Goal: Task Accomplishment & Management: Manage account settings

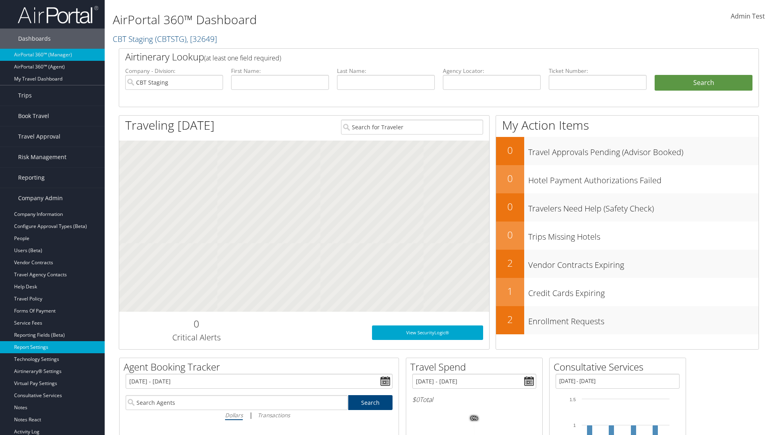
click at [52, 347] on link "Report Settings" at bounding box center [52, 347] width 105 height 12
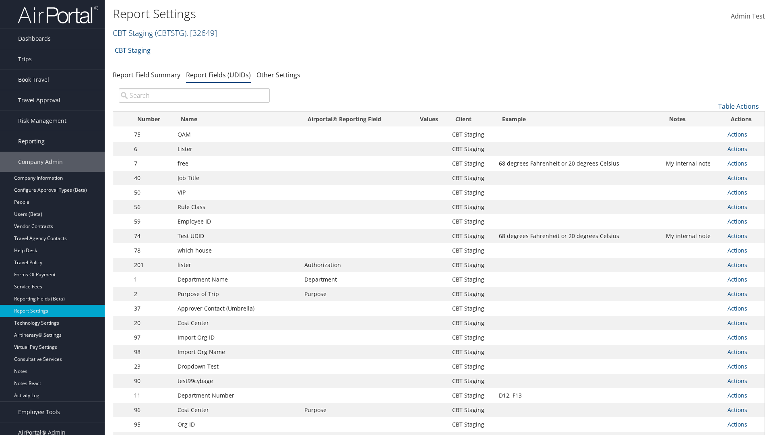
click at [133, 33] on link "CBT Staging ( CBTSTG ) , [ 32649 ]" at bounding box center [165, 32] width 104 height 11
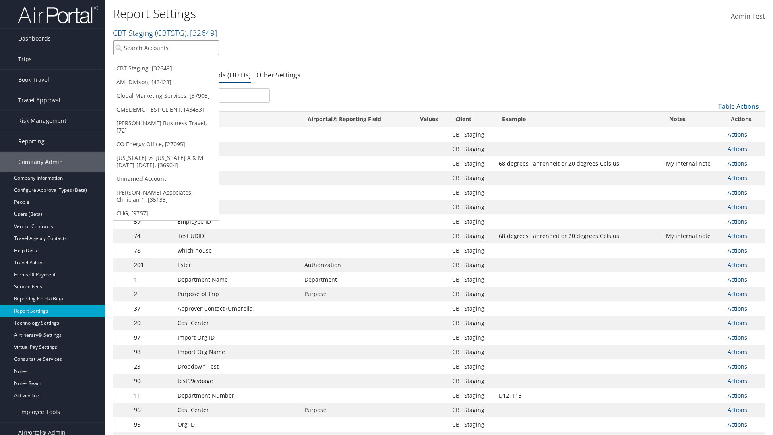
click at [166, 48] on input "search" at bounding box center [166, 47] width 106 height 15
type input "Global Marketing Services"
click at [174, 62] on div "Global Marketing Services (301946), [37903]" at bounding box center [174, 62] width 130 height 7
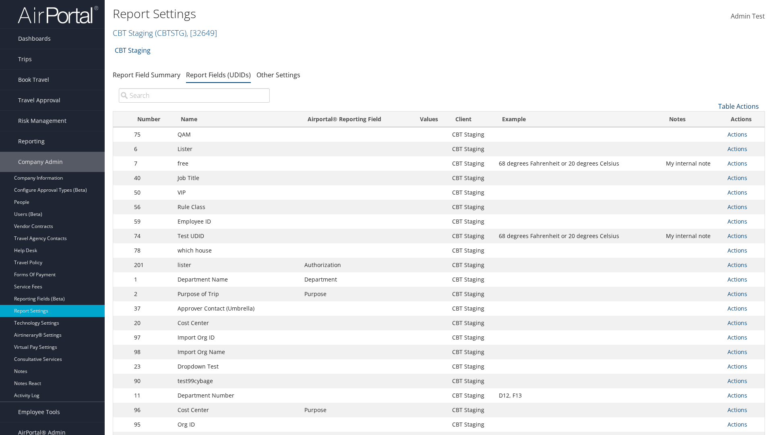
click at [739, 106] on link "Table Actions" at bounding box center [739, 106] width 41 height 9
click at [712, 119] on link "New Record" at bounding box center [712, 119] width 106 height 14
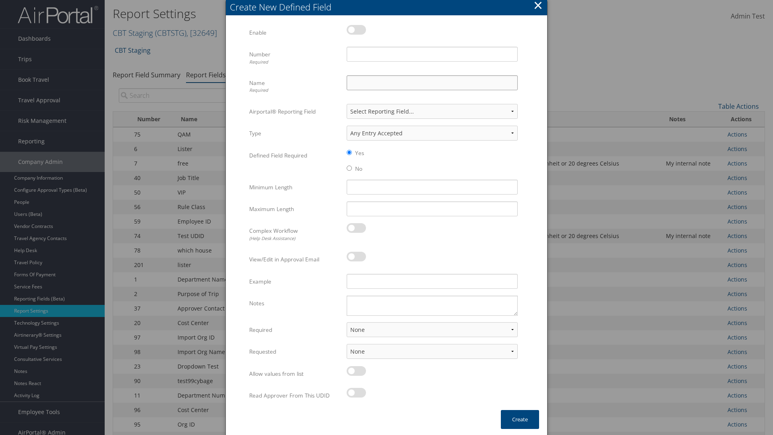
click at [432, 83] on input "Name Required" at bounding box center [432, 82] width 171 height 15
type input "Test Report Dummy"
click at [432, 54] on input "Number Required" at bounding box center [432, 54] width 171 height 15
type input "1"
click at [520, 419] on button "Create" at bounding box center [520, 419] width 38 height 19
